Goal: Transaction & Acquisition: Purchase product/service

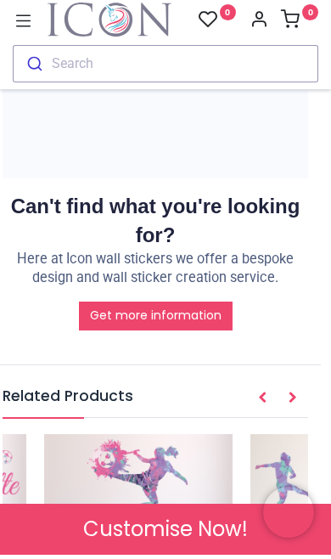
scroll to position [0, 346]
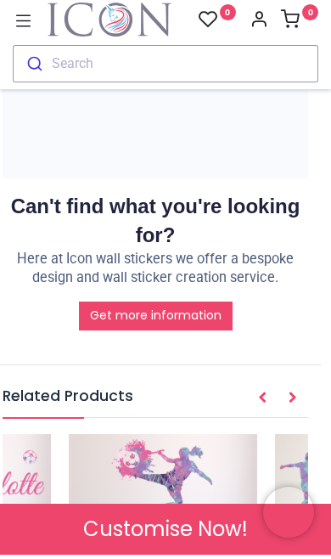
click at [194, 438] on img at bounding box center [163, 532] width 189 height 189
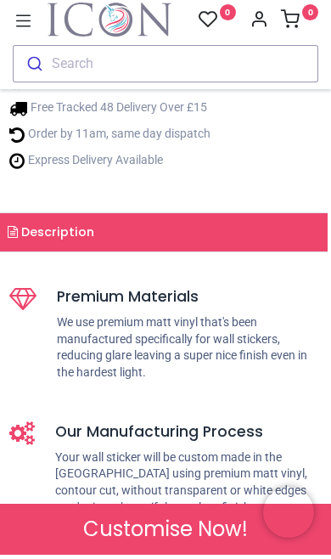
scroll to position [718, 3]
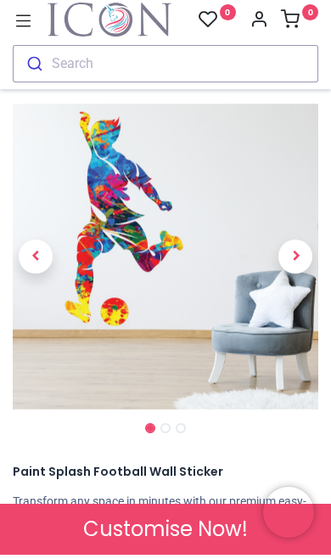
scroll to position [32, 0]
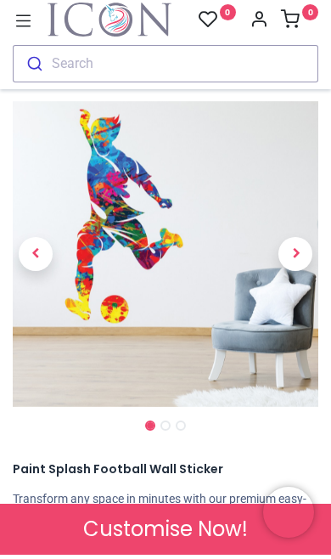
click at [194, 283] on img at bounding box center [166, 258] width 306 height 306
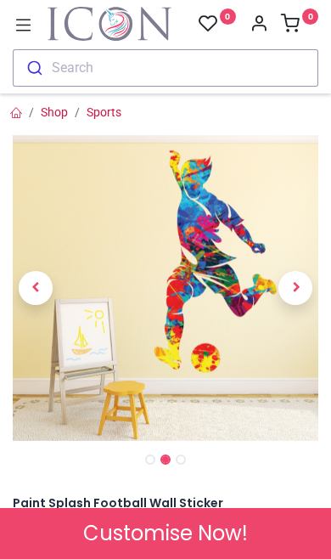
scroll to position [1, 0]
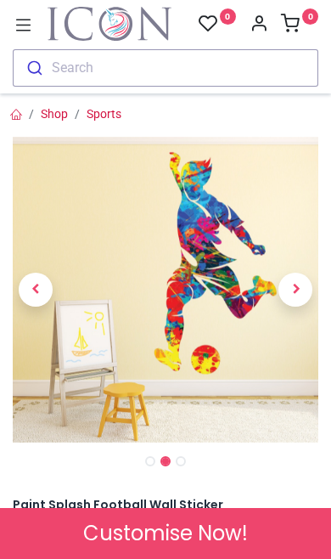
click at [307, 301] on span "Next" at bounding box center [296, 290] width 34 height 34
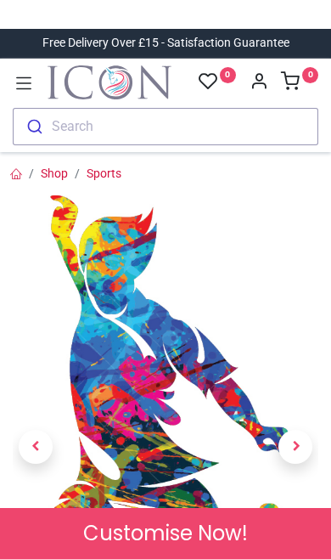
scroll to position [0, 0]
